Goal: Information Seeking & Learning: Learn about a topic

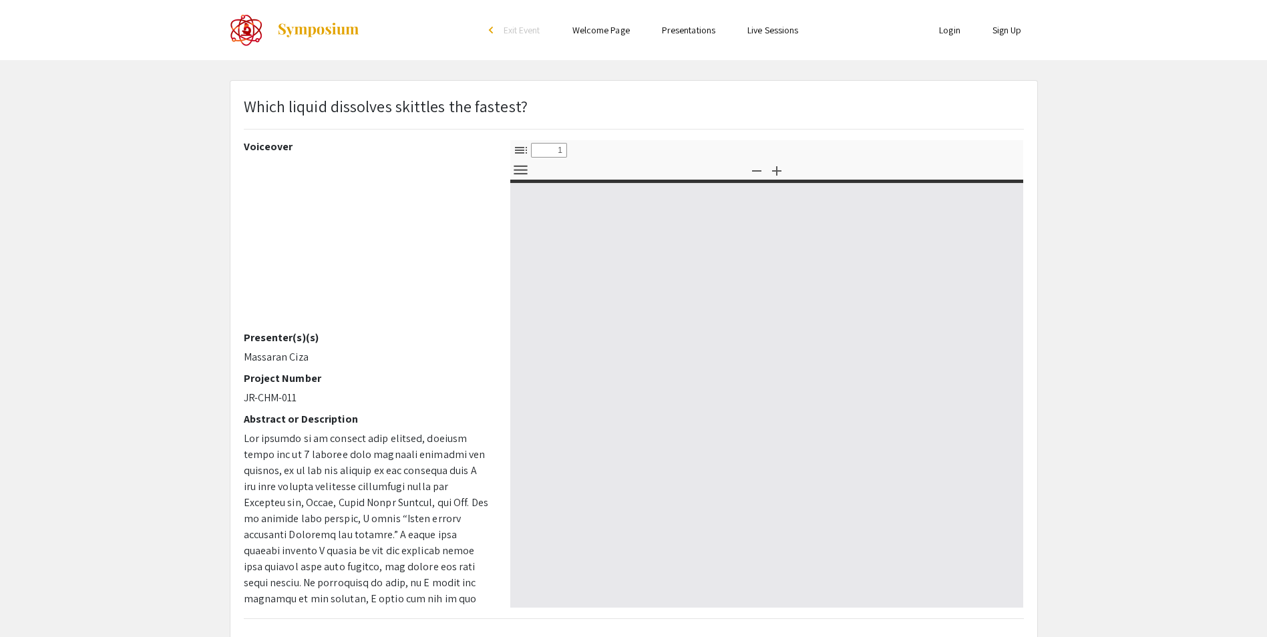
select select "custom"
type input "0"
select select "custom"
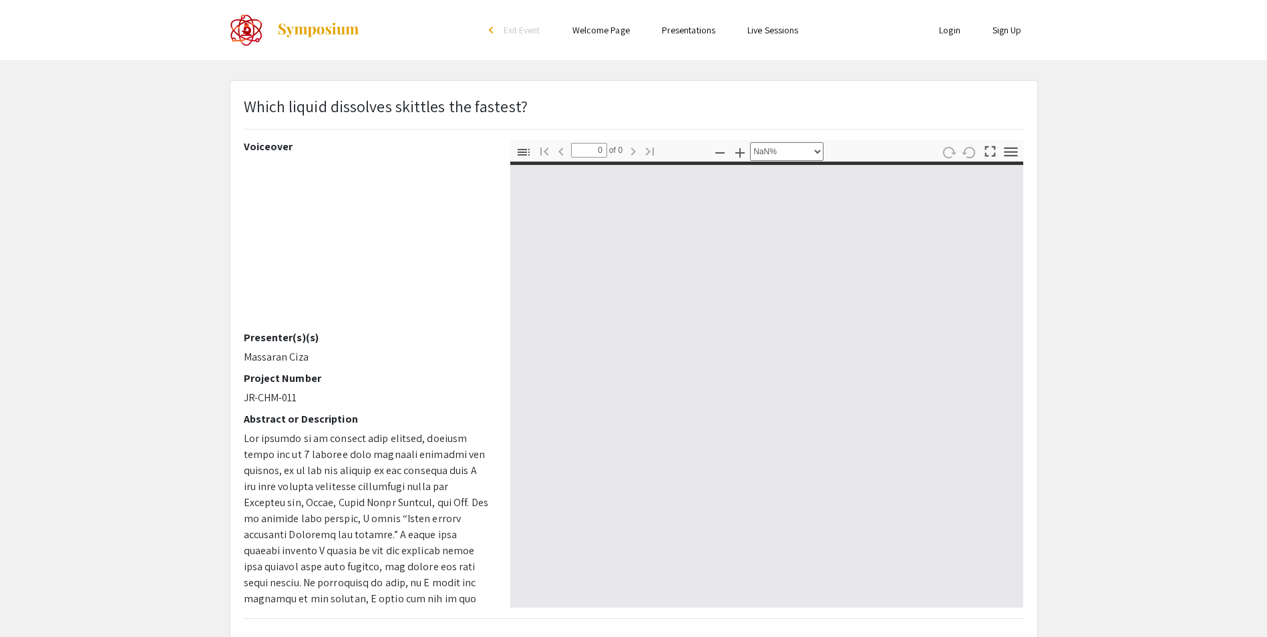
type input "1"
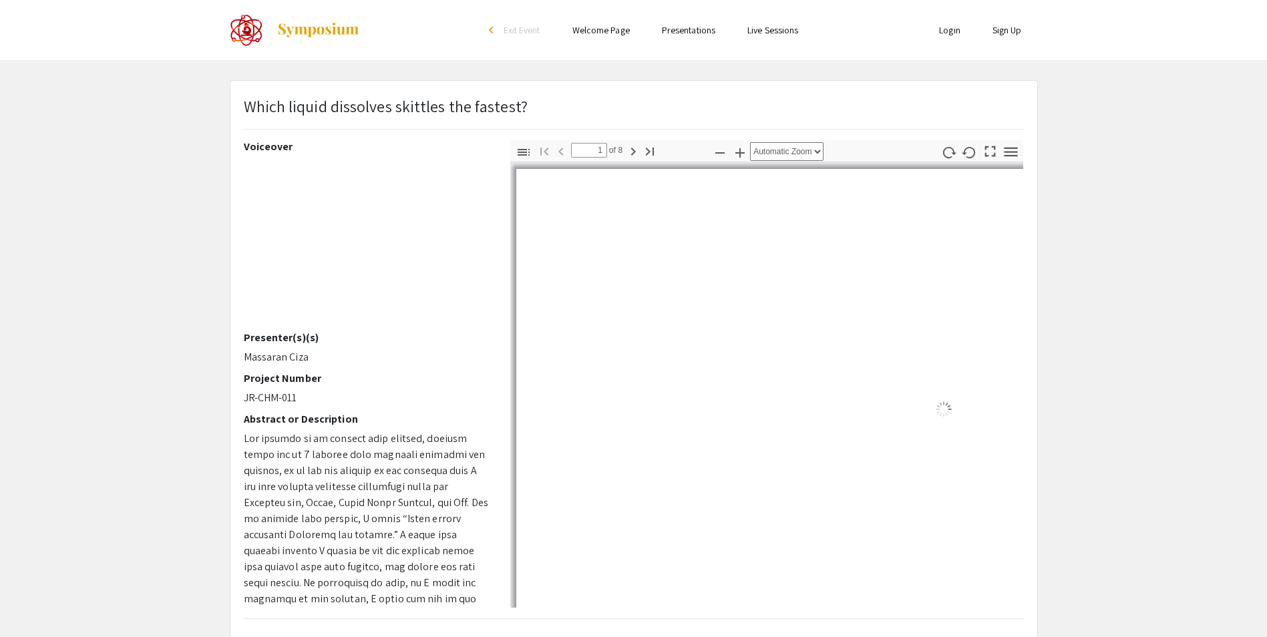
select select "auto"
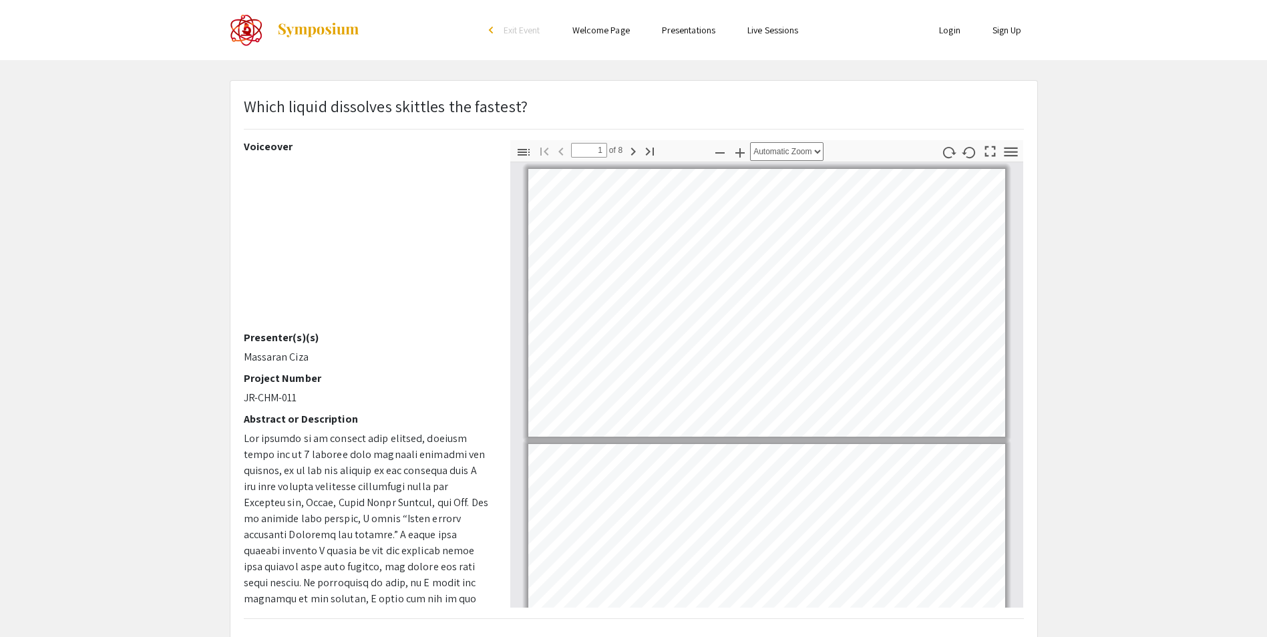
scroll to position [3, 0]
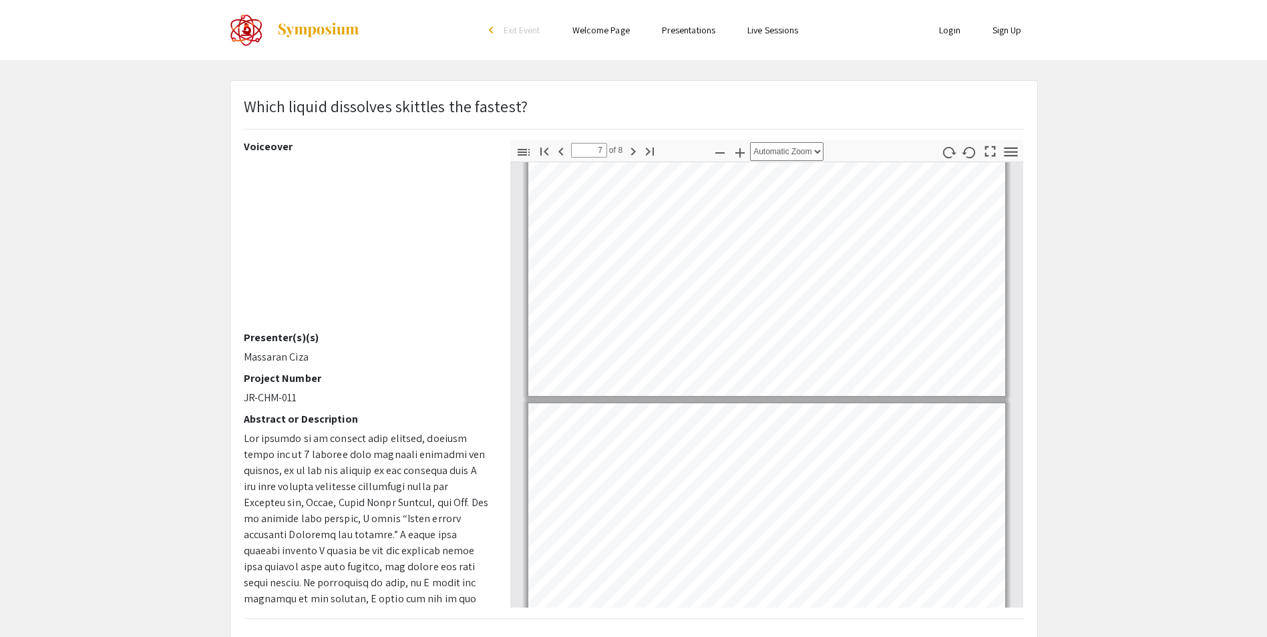
type input "8"
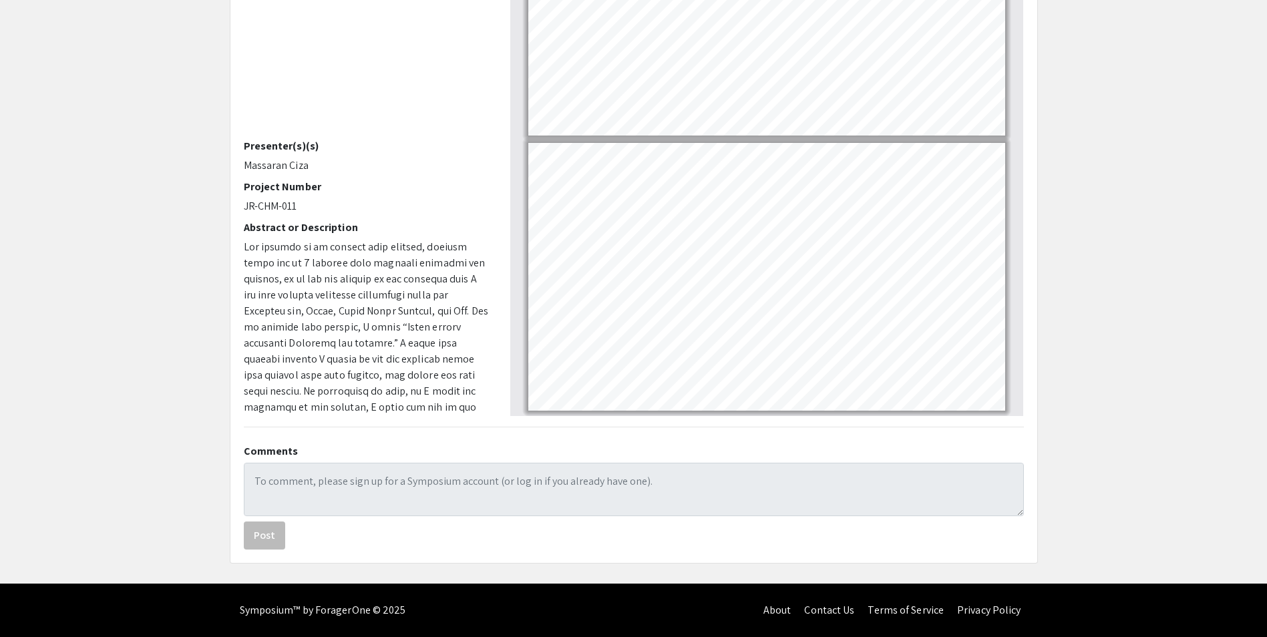
scroll to position [1761, 0]
click at [573, 208] on link "Page 8" at bounding box center [756, 215] width 385 height 20
drag, startPoint x: 560, startPoint y: 224, endPoint x: 1263, endPoint y: 280, distance: 705.4
click at [1263, 280] on app-presentation "Which liquid dissolves skittles the fastest? Voiceover Presenter(s)(s) Massaran…" at bounding box center [633, 225] width 1267 height 675
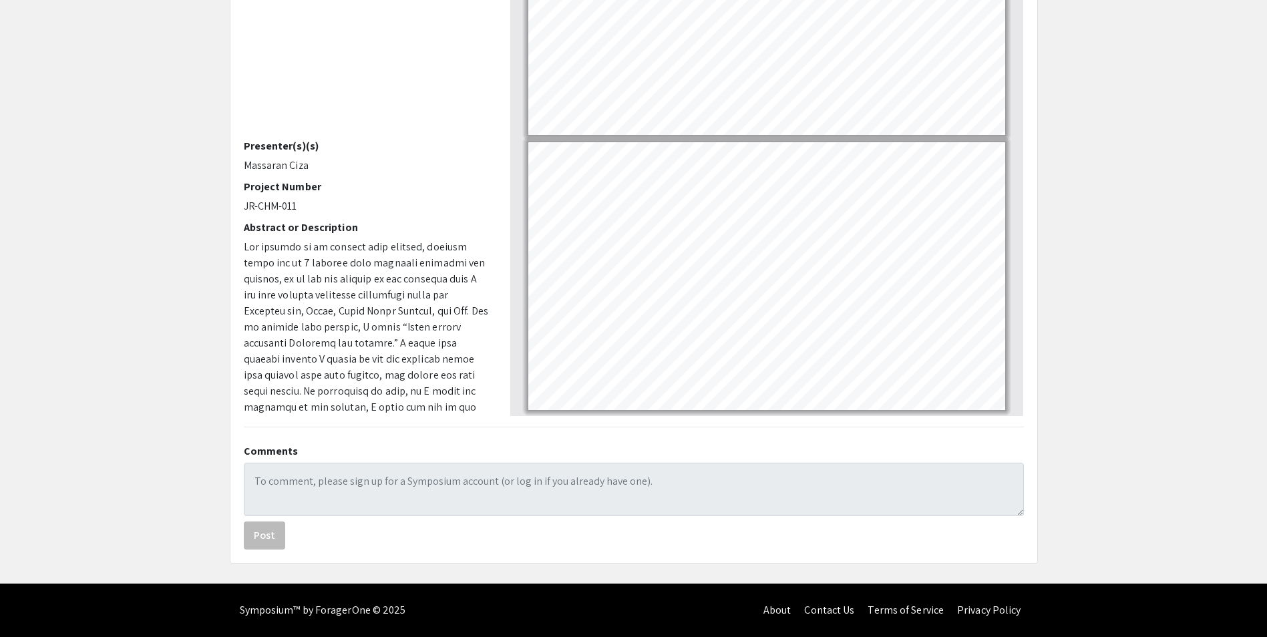
select select "page-width"
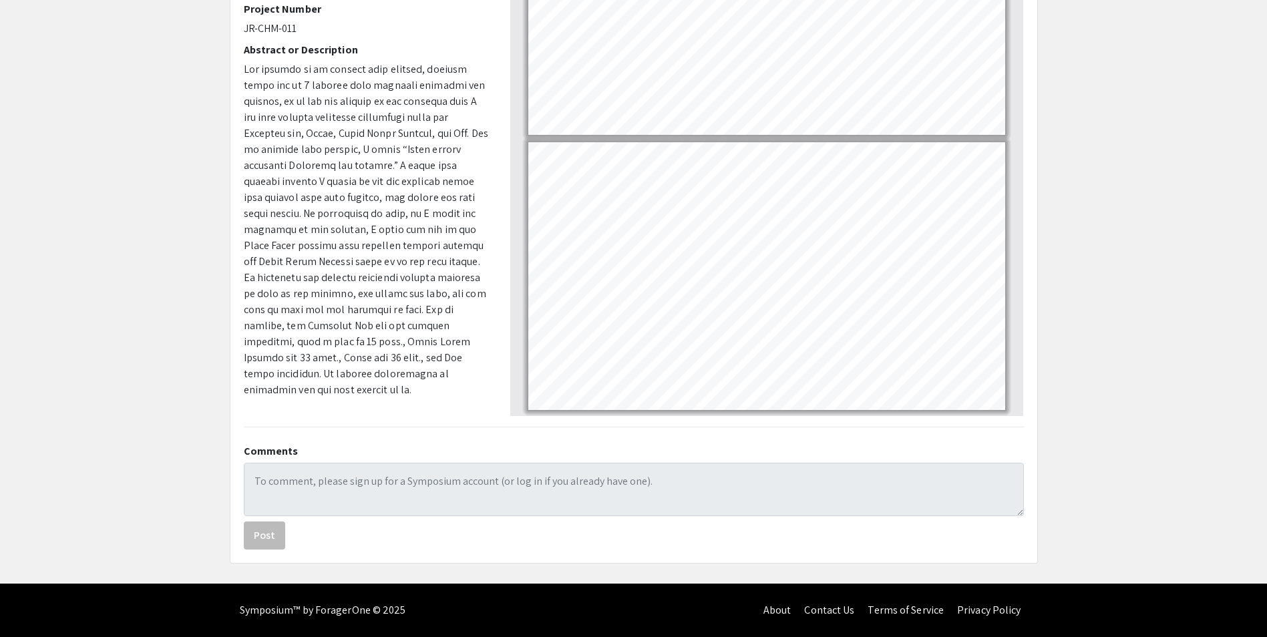
click at [697, 362] on link "Page 8" at bounding box center [661, 359] width 194 height 9
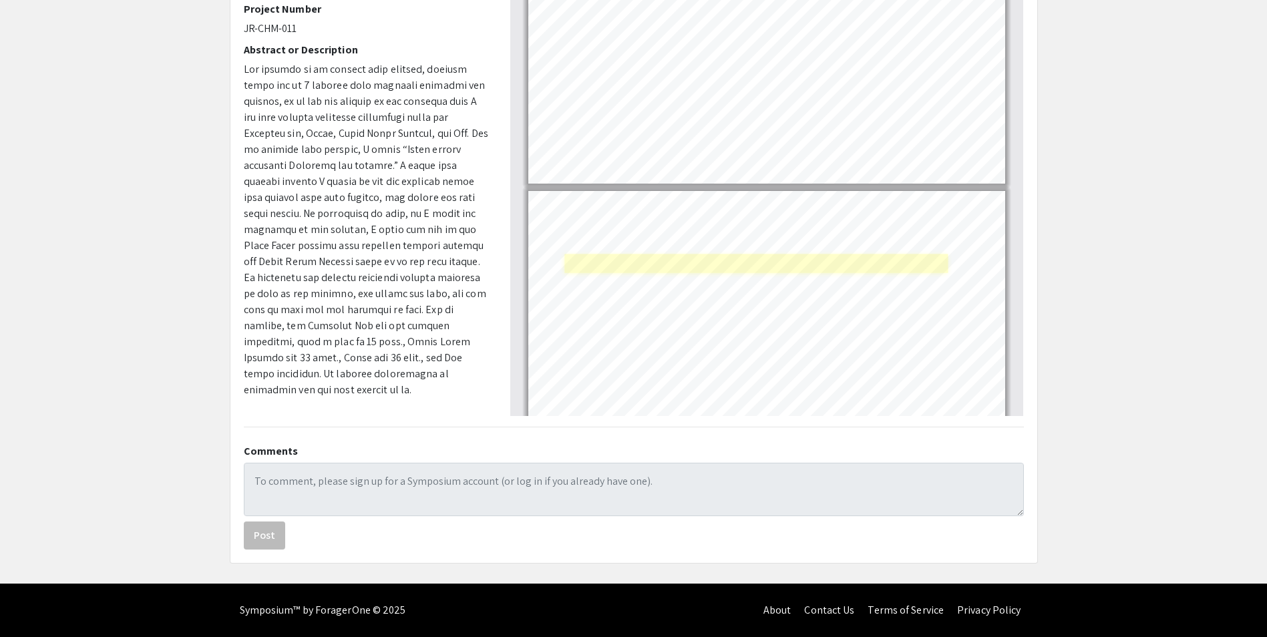
scroll to position [1711, 0]
click at [647, 262] on link "Page 8" at bounding box center [756, 265] width 385 height 20
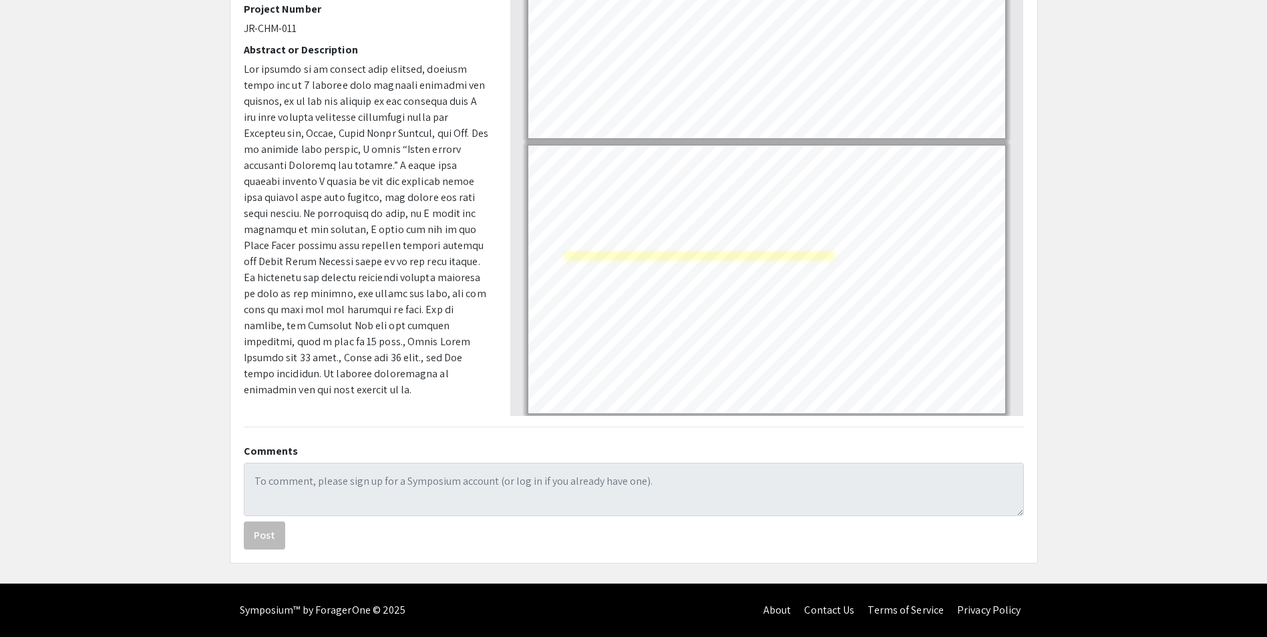
scroll to position [1761, 0]
click at [1187, 356] on app-presentation "Which liquid dissolves skittles the fastest? Voiceover Presenter(s)(s) Massaran…" at bounding box center [633, 225] width 1267 height 675
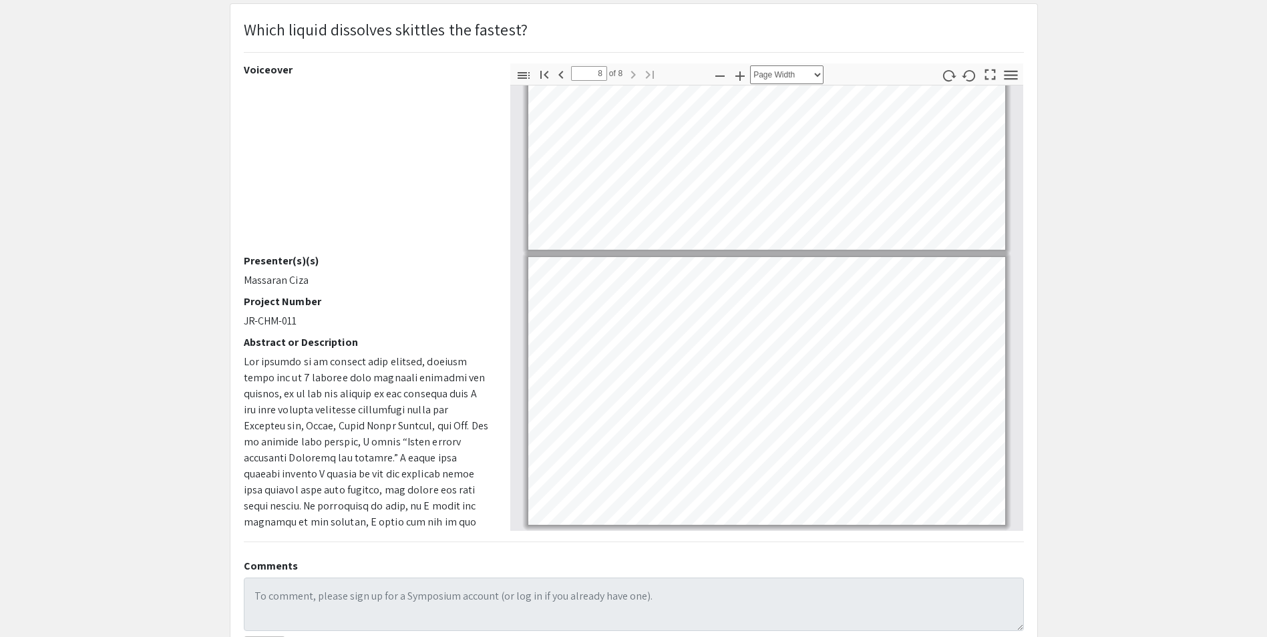
scroll to position [192, 0]
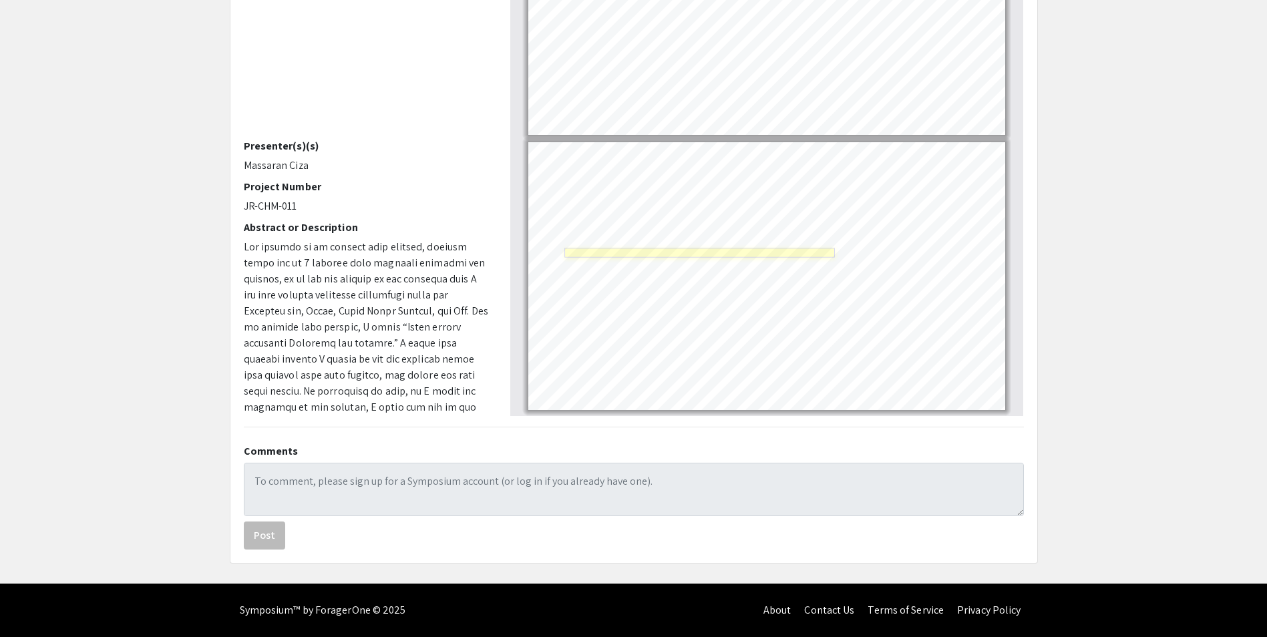
drag, startPoint x: 818, startPoint y: 256, endPoint x: 726, endPoint y: 252, distance: 92.3
click at [726, 252] on link "Page 8" at bounding box center [699, 252] width 270 height 9
drag, startPoint x: 699, startPoint y: 321, endPoint x: 662, endPoint y: 359, distance: 53.4
click at [662, 359] on link "Page 8" at bounding box center [661, 359] width 194 height 9
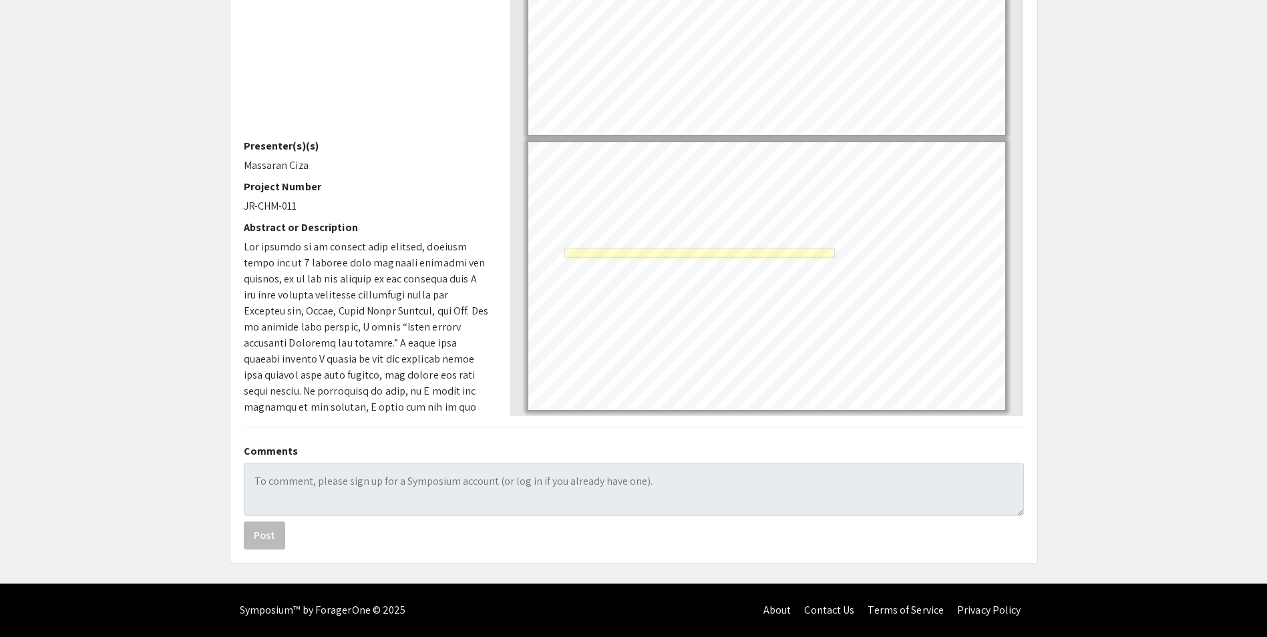
click at [686, 254] on link "Page 8" at bounding box center [699, 252] width 270 height 9
click at [822, 284] on link "Page 8" at bounding box center [838, 284] width 242 height 9
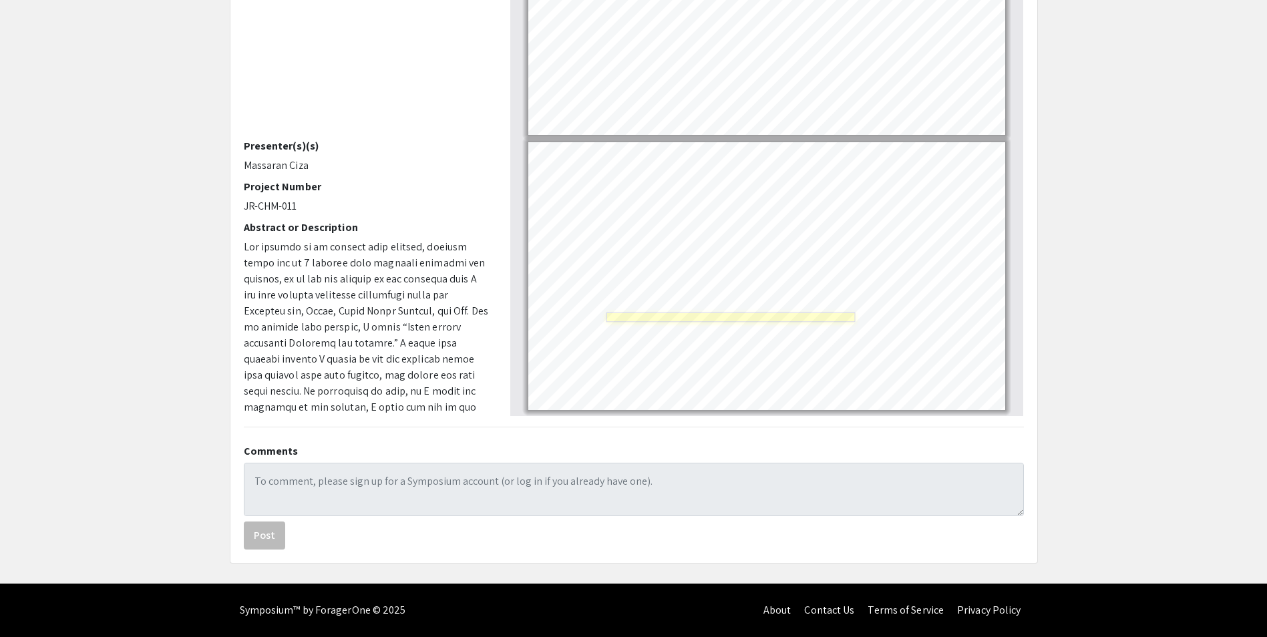
click at [654, 317] on link "Page 8" at bounding box center [730, 317] width 249 height 9
click at [733, 363] on link "Page 8" at bounding box center [661, 359] width 194 height 9
